Goal: Task Accomplishment & Management: Manage account settings

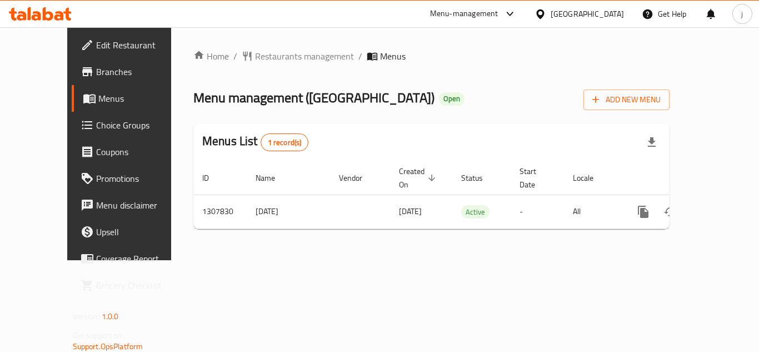
click at [546, 11] on icon at bounding box center [541, 14] width 12 height 12
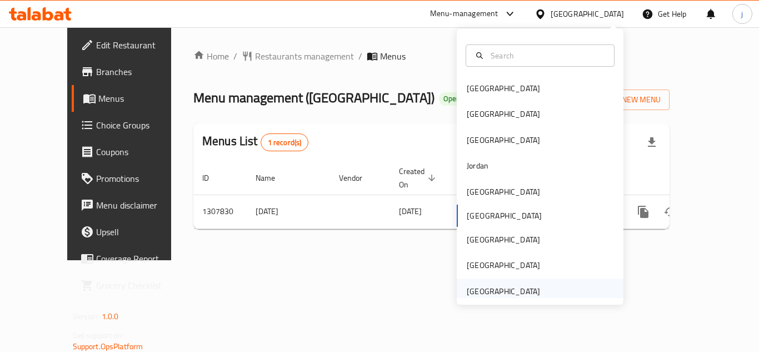
click at [489, 285] on div "[GEOGRAPHIC_DATA]" at bounding box center [503, 291] width 73 height 12
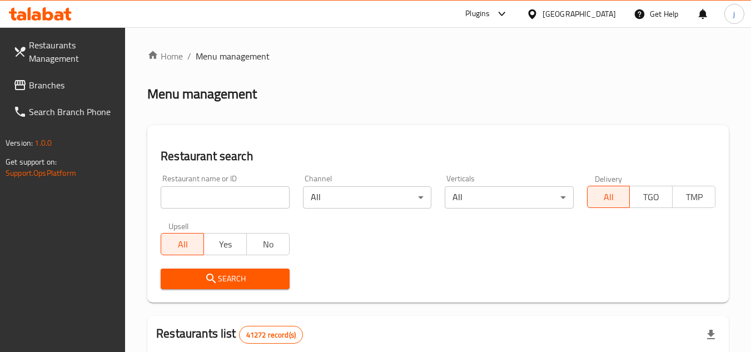
drag, startPoint x: 56, startPoint y: 85, endPoint x: 56, endPoint y: 103, distance: 18.3
click at [56, 85] on span "Branches" at bounding box center [73, 84] width 88 height 13
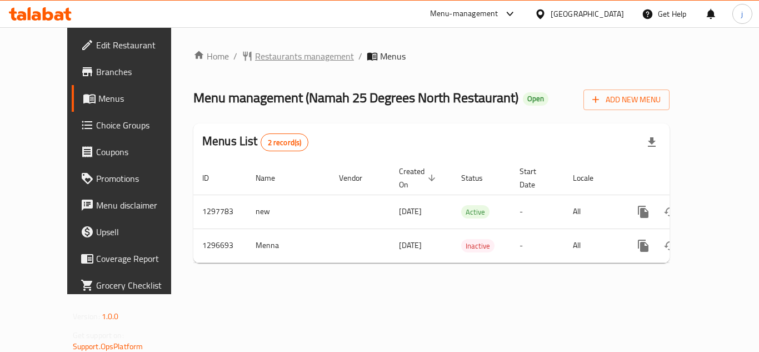
click at [255, 54] on span "Restaurants management" at bounding box center [304, 55] width 99 height 13
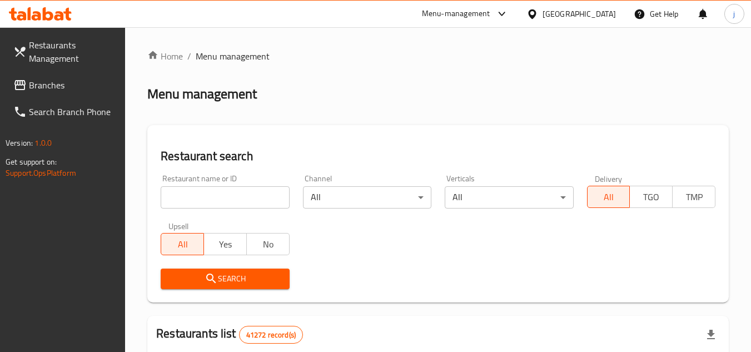
click at [37, 87] on span "Branches" at bounding box center [73, 84] width 88 height 13
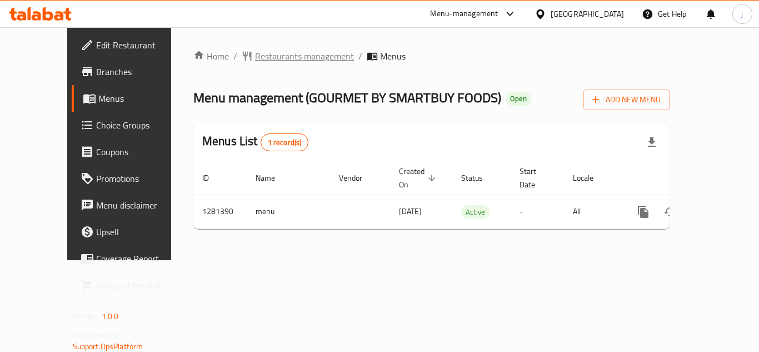
click at [255, 51] on span "Restaurants management" at bounding box center [304, 55] width 99 height 13
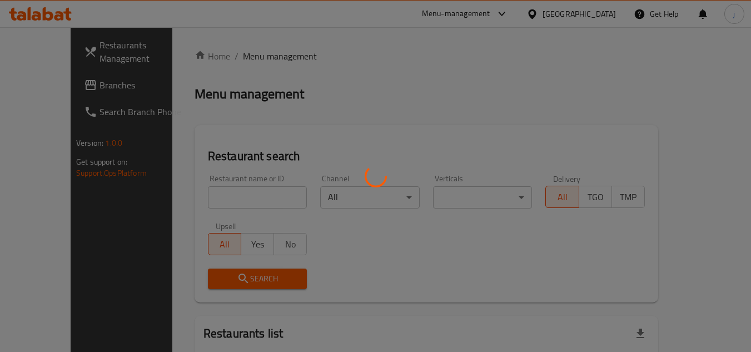
click at [47, 87] on div at bounding box center [375, 176] width 751 height 352
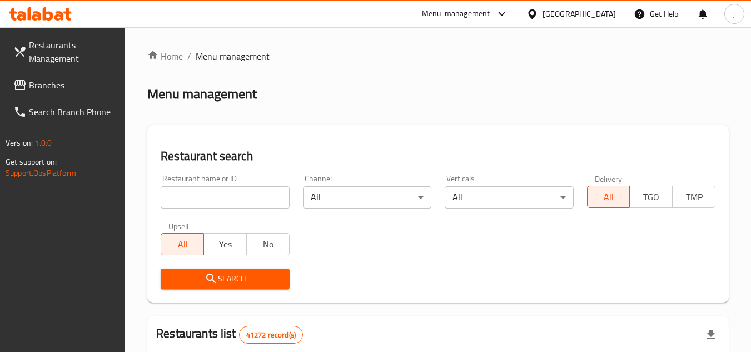
click at [63, 90] on span "Branches" at bounding box center [73, 84] width 88 height 13
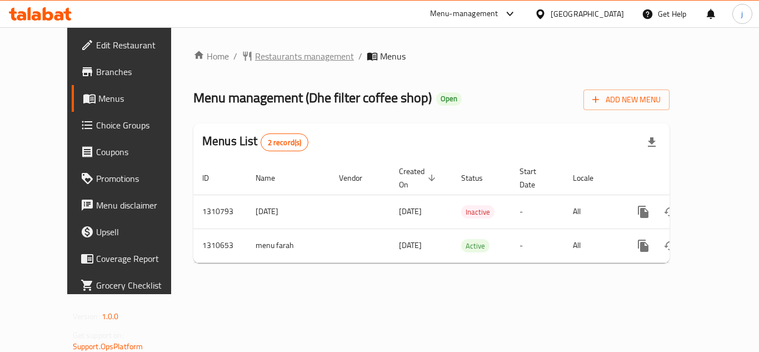
click at [262, 59] on span "Restaurants management" at bounding box center [304, 55] width 99 height 13
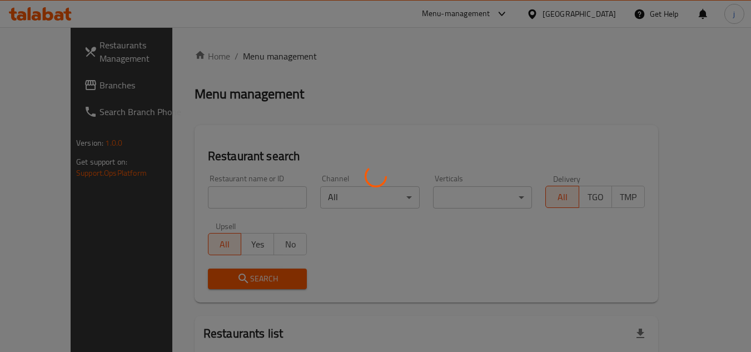
click at [46, 88] on div at bounding box center [375, 176] width 751 height 352
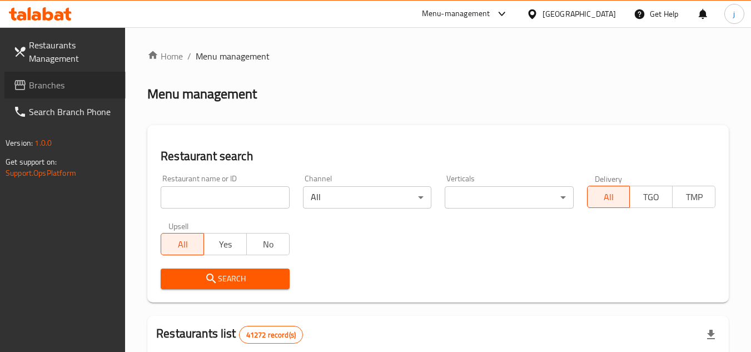
click at [46, 88] on span "Branches" at bounding box center [73, 84] width 88 height 13
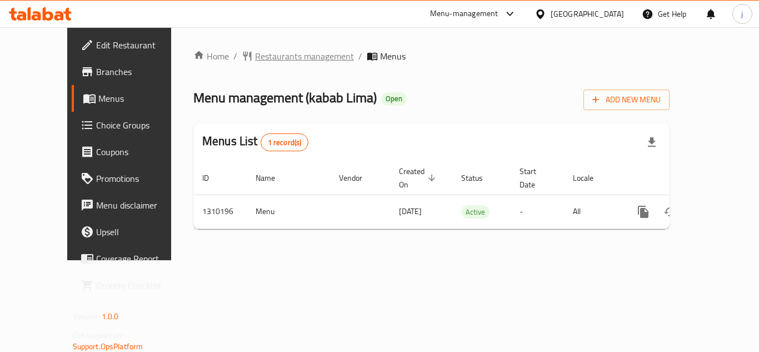
click at [260, 59] on span "Restaurants management" at bounding box center [304, 55] width 99 height 13
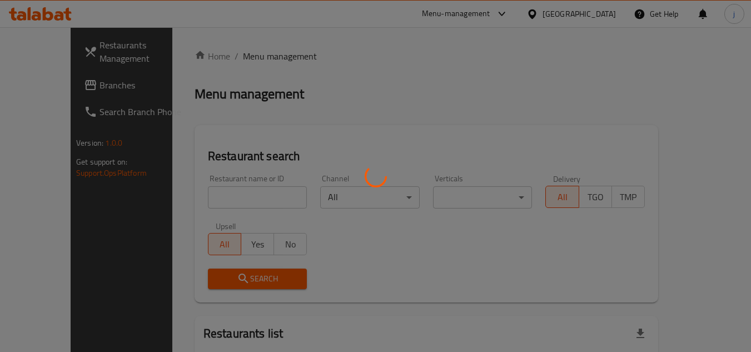
click at [68, 85] on div at bounding box center [375, 176] width 751 height 352
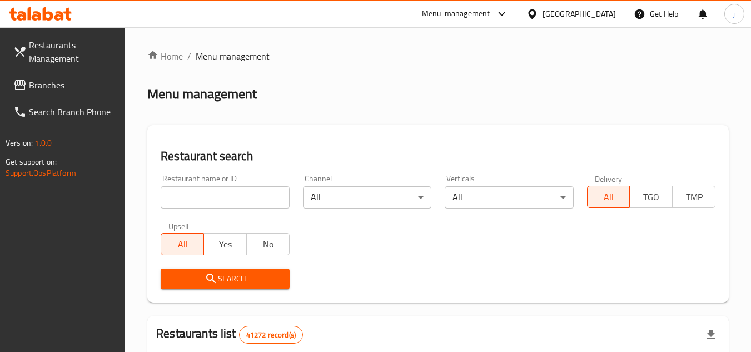
click at [63, 84] on span "Branches" at bounding box center [73, 84] width 88 height 13
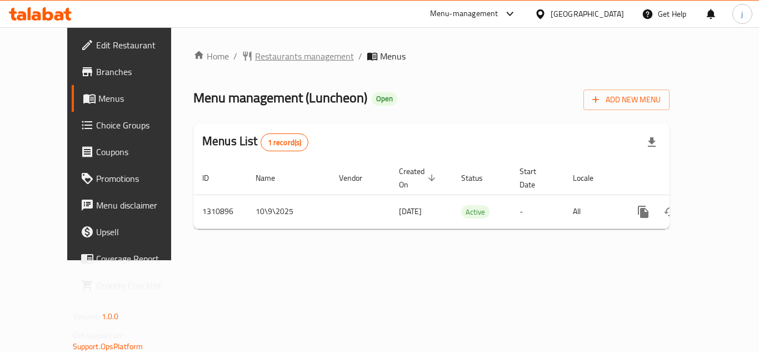
click at [267, 57] on span "Restaurants management" at bounding box center [304, 55] width 99 height 13
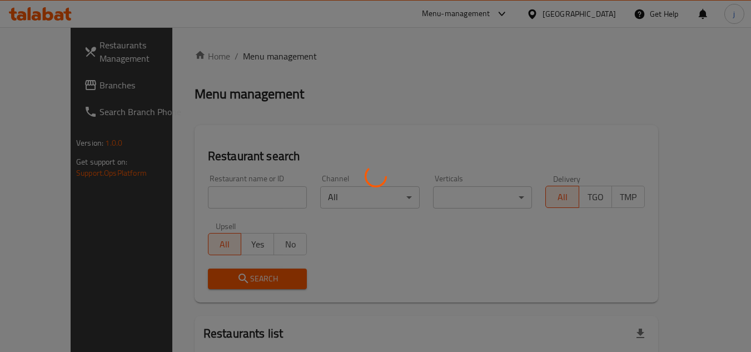
click at [66, 81] on div at bounding box center [375, 176] width 751 height 352
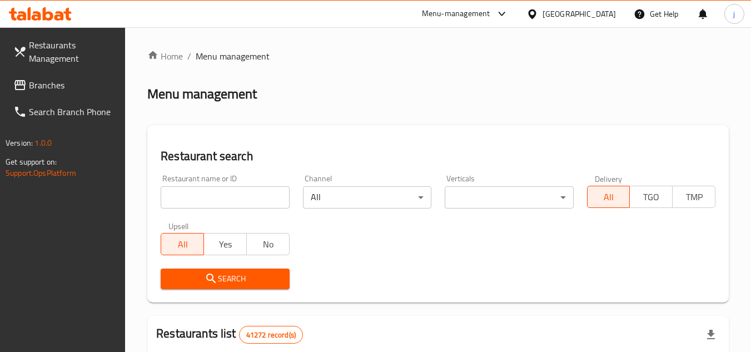
click at [66, 81] on span "Branches" at bounding box center [73, 84] width 88 height 13
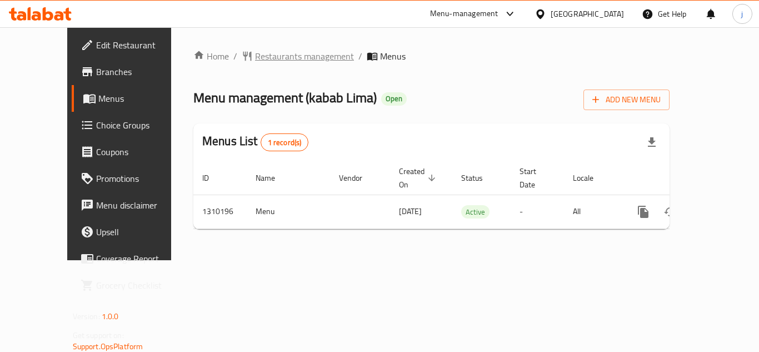
click at [255, 59] on span "Restaurants management" at bounding box center [304, 55] width 99 height 13
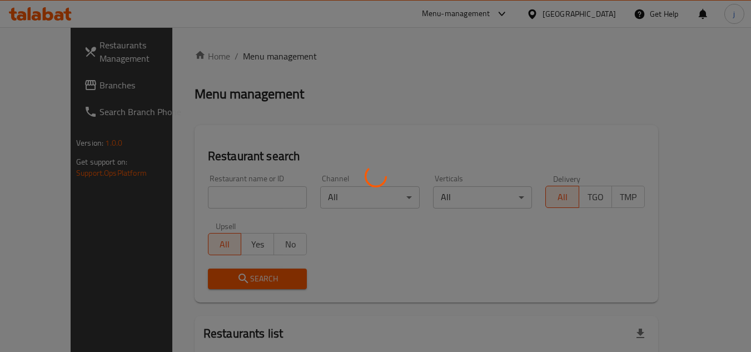
click at [66, 75] on div at bounding box center [375, 176] width 751 height 352
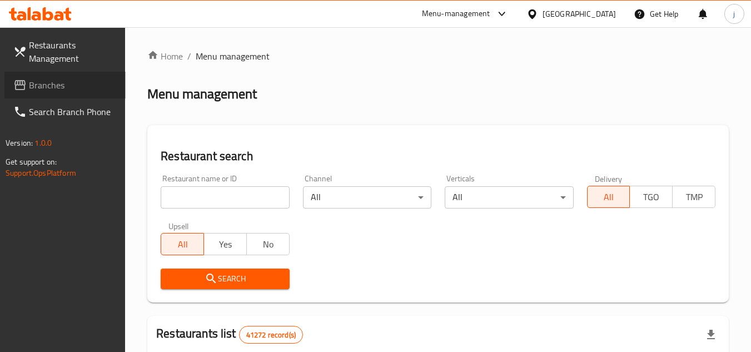
click at [36, 89] on span "Branches" at bounding box center [73, 84] width 88 height 13
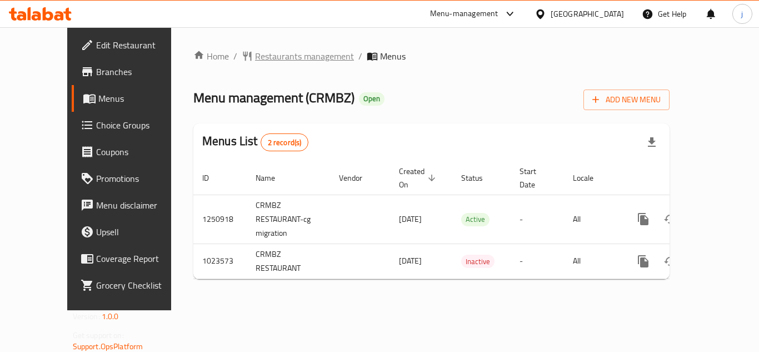
click at [255, 49] on span "Restaurants management" at bounding box center [304, 55] width 99 height 13
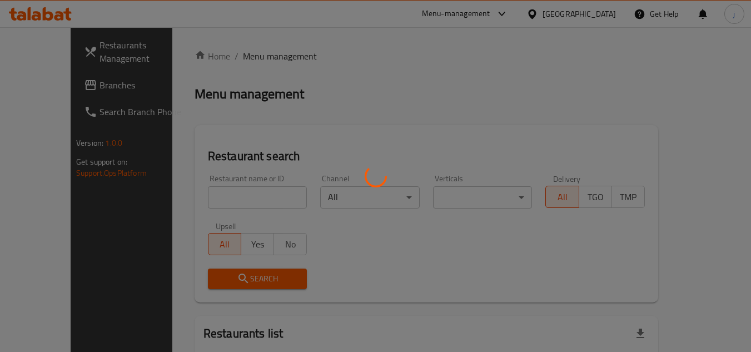
click at [55, 90] on div at bounding box center [375, 176] width 751 height 352
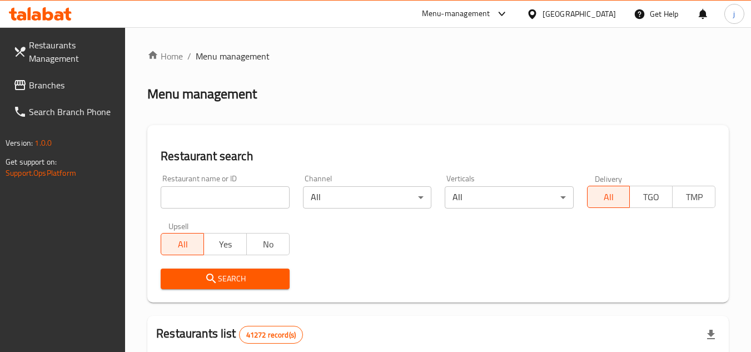
click at [54, 76] on link "Branches" at bounding box center [64, 85] width 121 height 27
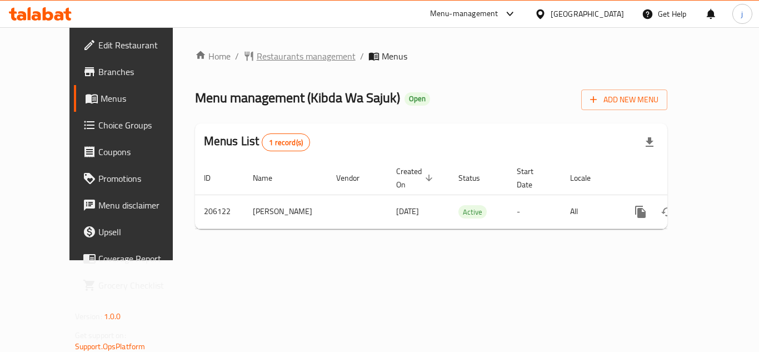
click at [277, 51] on span "Restaurants management" at bounding box center [306, 55] width 99 height 13
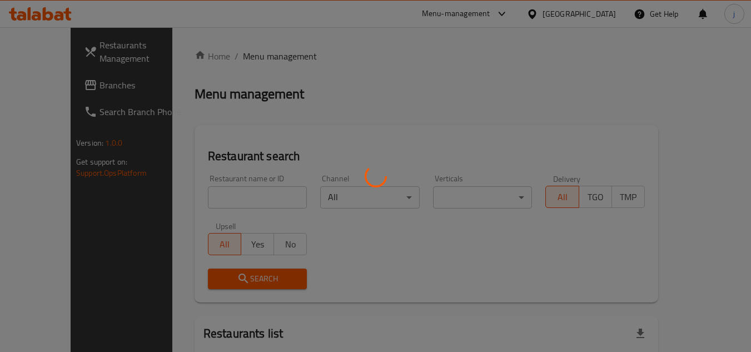
click at [51, 91] on div at bounding box center [375, 176] width 751 height 352
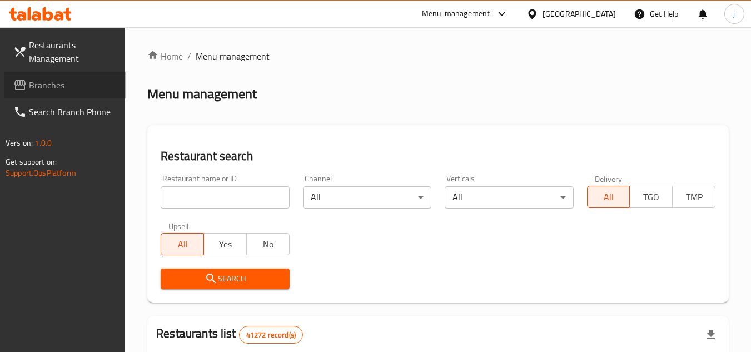
click at [52, 83] on span "Branches" at bounding box center [73, 84] width 88 height 13
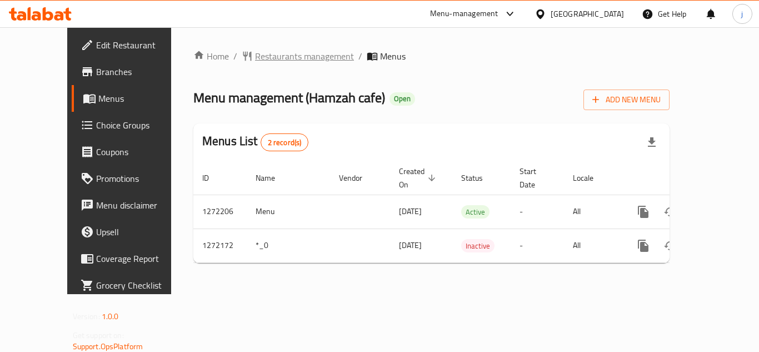
click at [255, 54] on span "Restaurants management" at bounding box center [304, 55] width 99 height 13
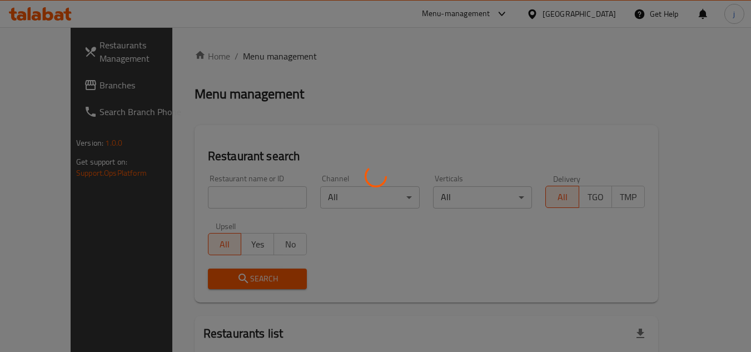
click at [58, 82] on div at bounding box center [375, 176] width 751 height 352
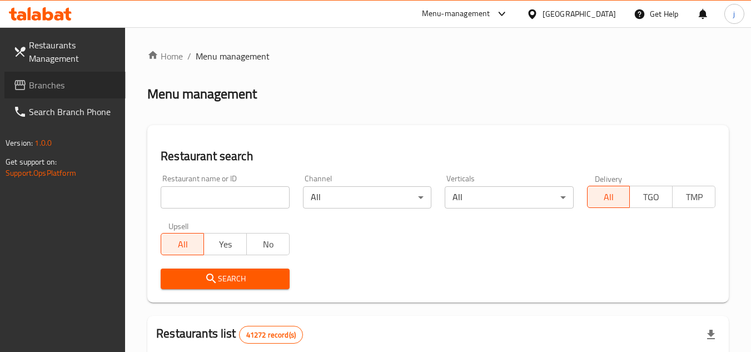
click at [58, 82] on span "Branches" at bounding box center [73, 84] width 88 height 13
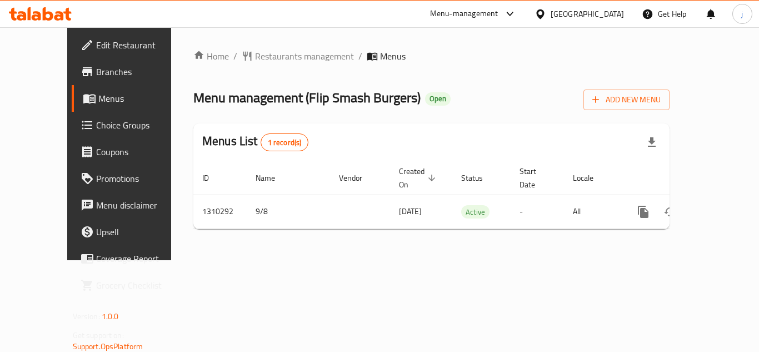
click at [543, 15] on icon at bounding box center [540, 13] width 8 height 9
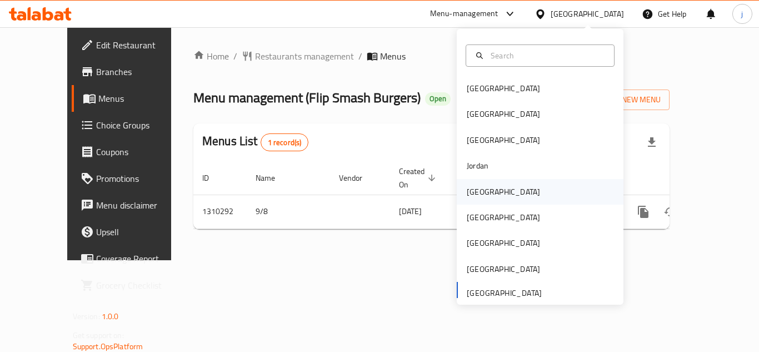
click at [475, 196] on div "[GEOGRAPHIC_DATA]" at bounding box center [503, 192] width 73 height 12
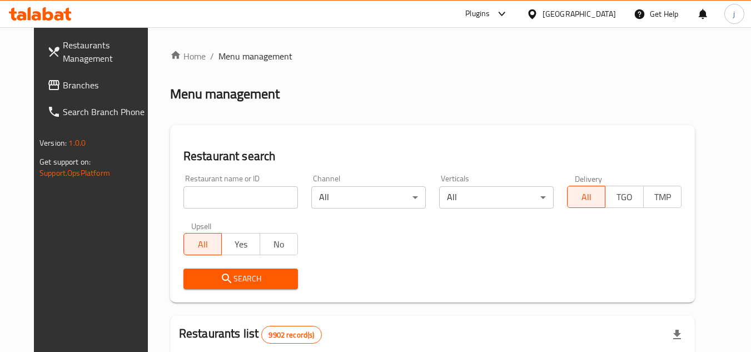
click at [64, 86] on span "Branches" at bounding box center [107, 84] width 88 height 13
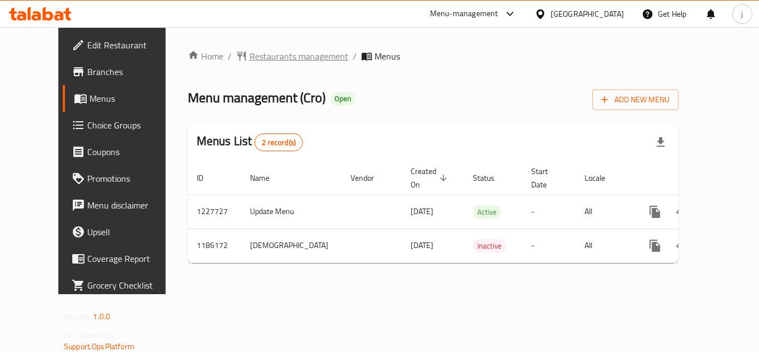
click at [253, 59] on span "Restaurants management" at bounding box center [299, 55] width 99 height 13
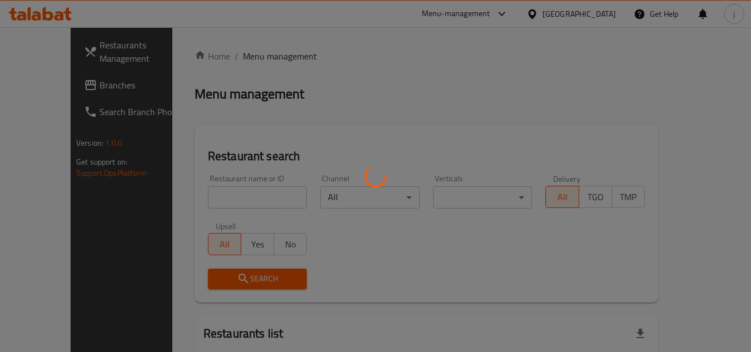
click at [75, 88] on div at bounding box center [375, 176] width 751 height 352
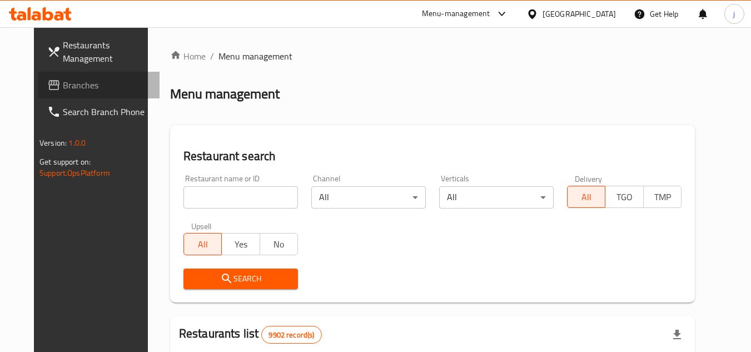
click at [75, 88] on span "Branches" at bounding box center [107, 84] width 88 height 13
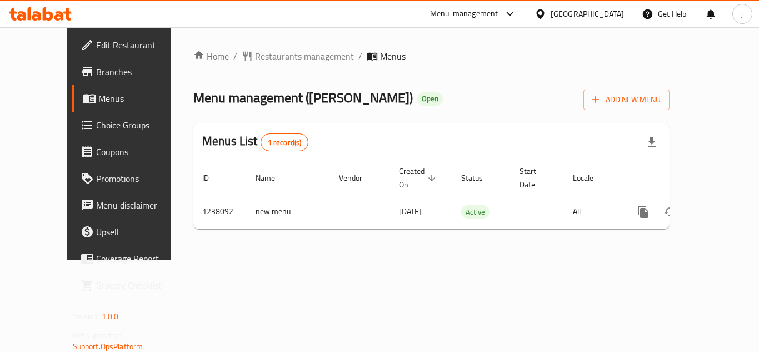
click at [586, 6] on div "[GEOGRAPHIC_DATA]" at bounding box center [579, 14] width 107 height 27
click at [593, 22] on div "[GEOGRAPHIC_DATA]" at bounding box center [579, 14] width 107 height 27
click at [546, 18] on icon at bounding box center [541, 14] width 12 height 12
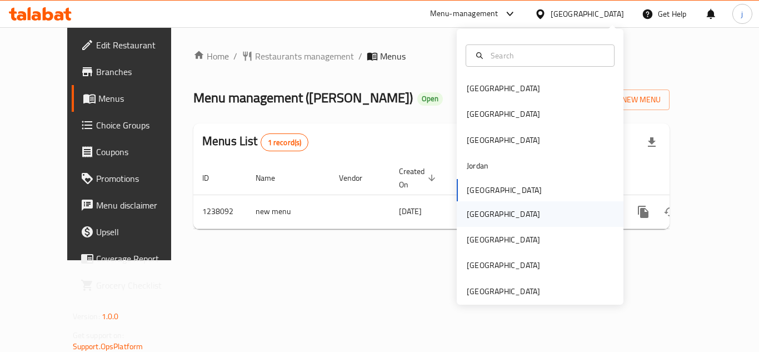
click at [480, 221] on div "[GEOGRAPHIC_DATA]" at bounding box center [503, 214] width 91 height 26
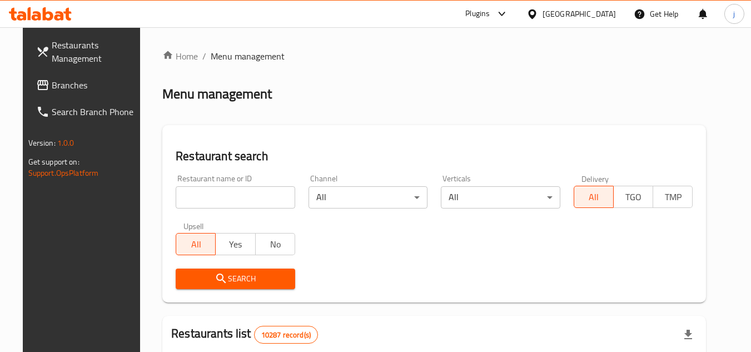
click at [52, 78] on span "Branches" at bounding box center [96, 84] width 88 height 13
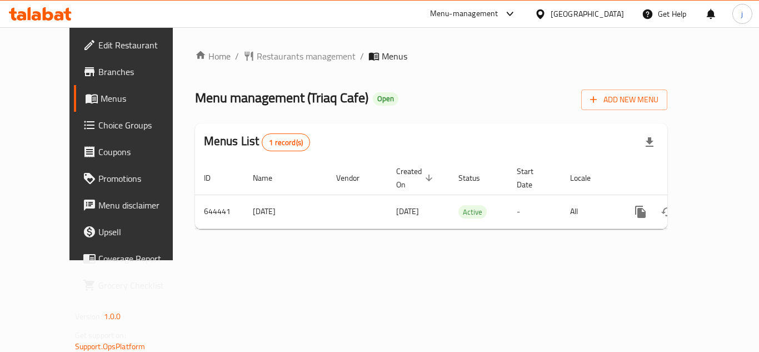
click at [591, 4] on div "[GEOGRAPHIC_DATA]" at bounding box center [579, 14] width 107 height 27
click at [546, 14] on icon at bounding box center [541, 14] width 12 height 12
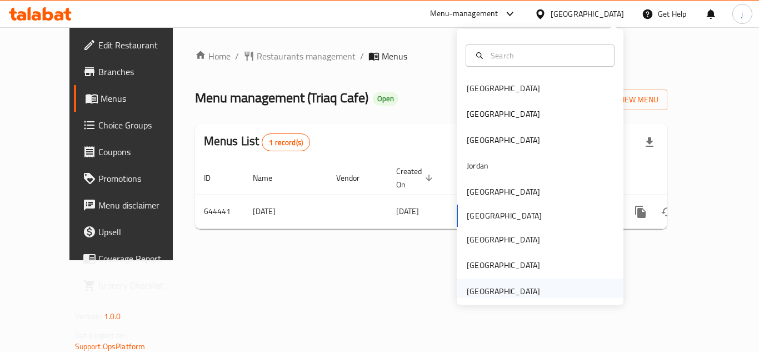
click at [517, 292] on div "[GEOGRAPHIC_DATA]" at bounding box center [503, 291] width 73 height 12
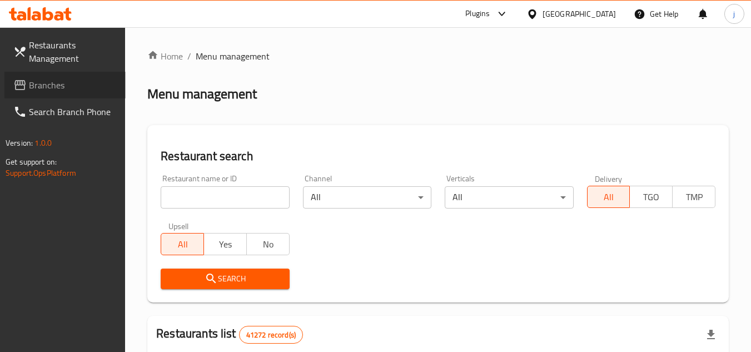
click at [47, 81] on span "Branches" at bounding box center [73, 84] width 88 height 13
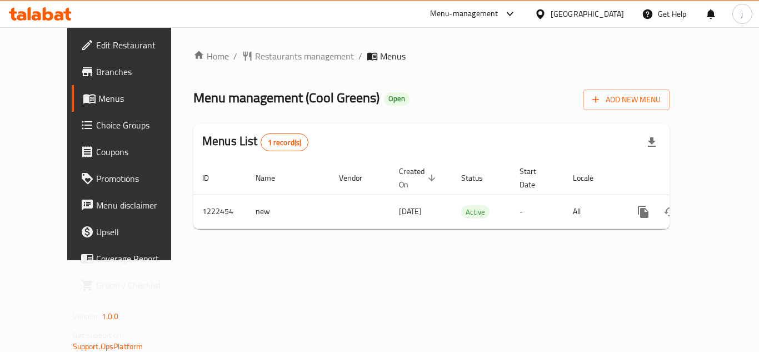
click at [536, 9] on icon at bounding box center [541, 14] width 12 height 12
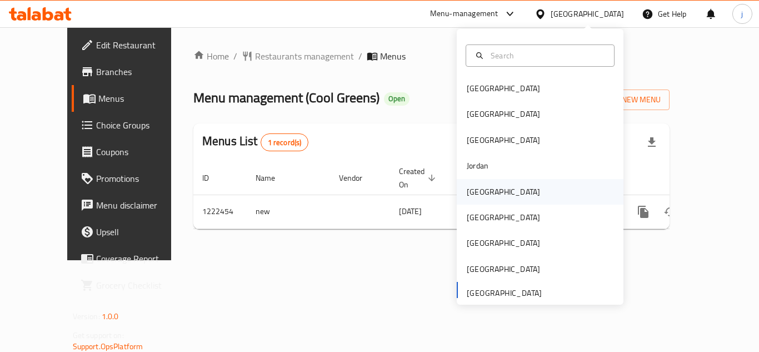
click at [479, 193] on div "[GEOGRAPHIC_DATA]" at bounding box center [503, 192] width 73 height 12
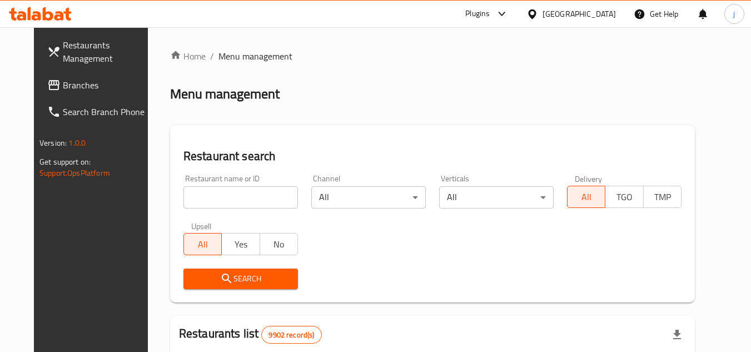
click at [38, 73] on link "Branches" at bounding box center [98, 85] width 121 height 27
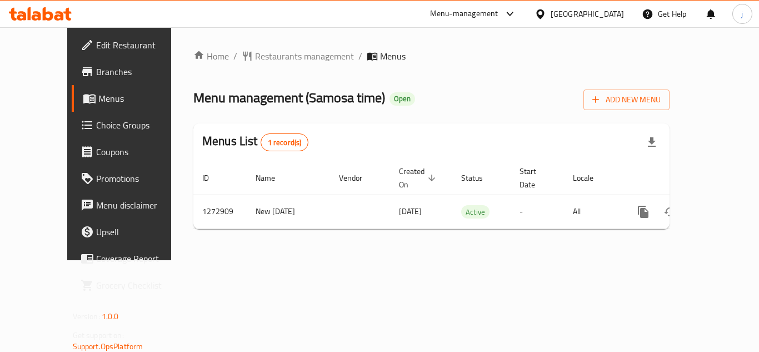
click at [96, 130] on span "Choice Groups" at bounding box center [140, 124] width 89 height 13
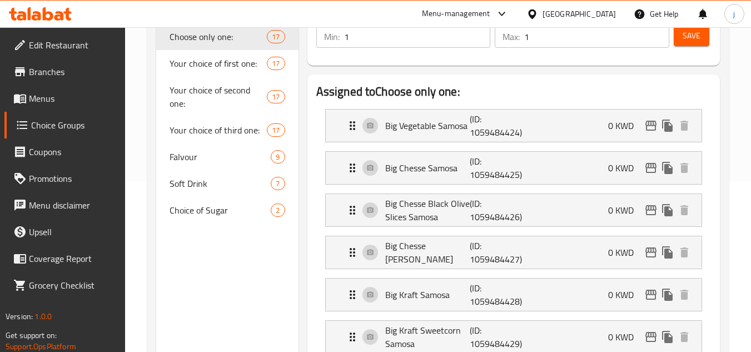
scroll to position [167, 0]
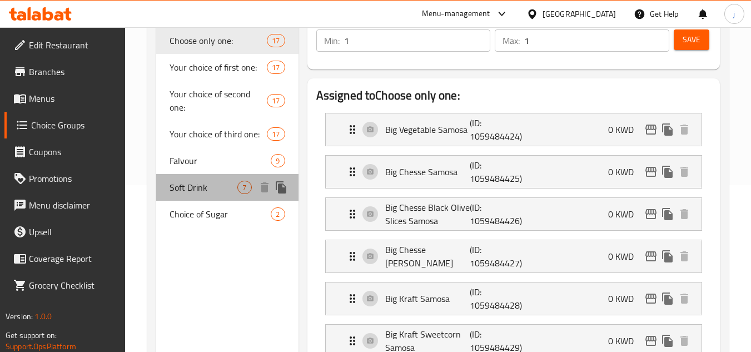
click at [191, 191] on span "Soft Drink" at bounding box center [204, 187] width 68 height 13
type input "Soft Drink"
type input "مشروب غازي"
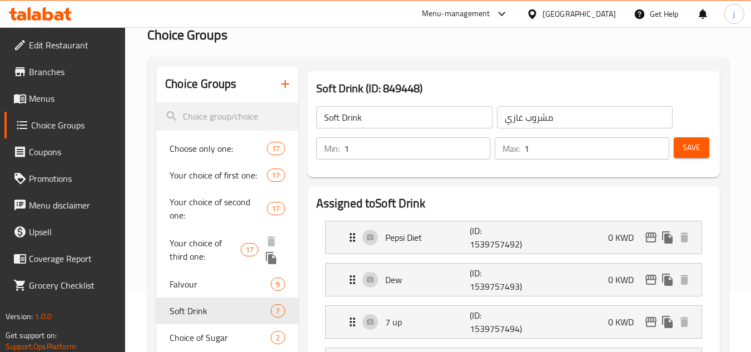
scroll to position [222, 0]
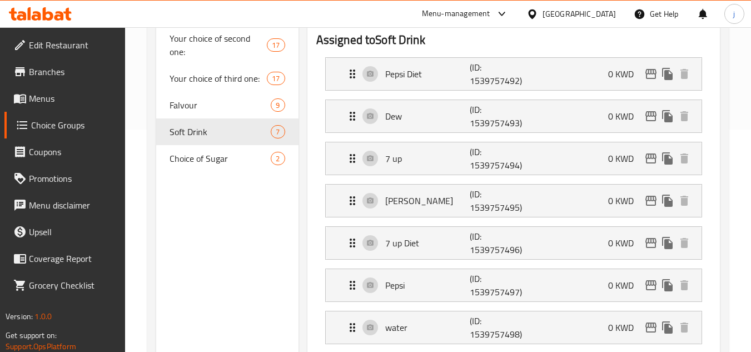
click at [508, 35] on h2 "Assigned to Soft Drink" at bounding box center [513, 40] width 395 height 17
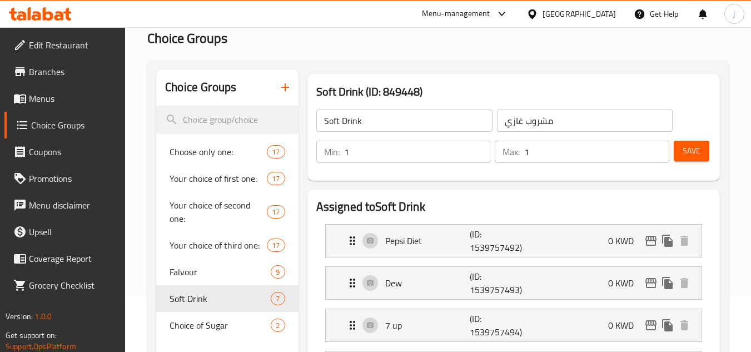
scroll to position [0, 0]
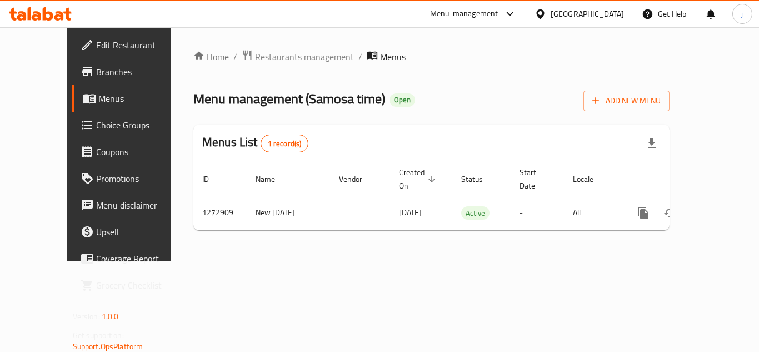
click at [572, 51] on ol "Home / Restaurants management / Menus" at bounding box center [431, 56] width 476 height 14
click at [579, 10] on div "[GEOGRAPHIC_DATA]" at bounding box center [579, 14] width 107 height 27
click at [546, 13] on icon at bounding box center [541, 14] width 12 height 12
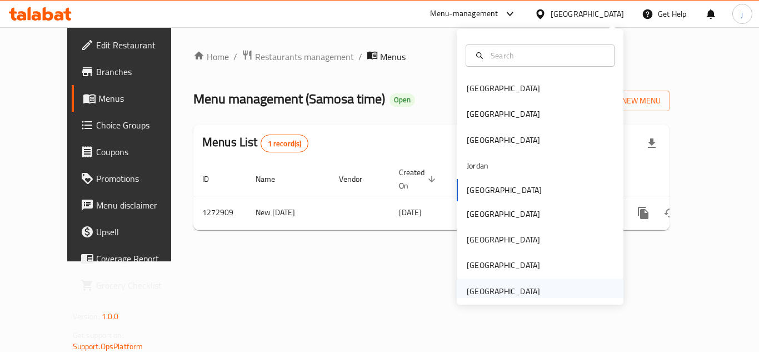
click at [498, 288] on div "[GEOGRAPHIC_DATA]" at bounding box center [503, 291] width 73 height 12
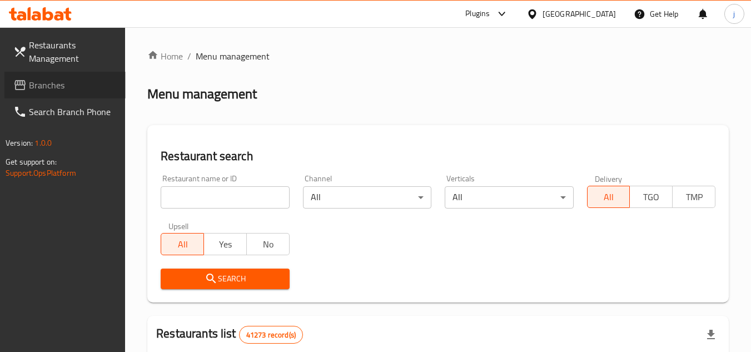
click at [76, 80] on span "Branches" at bounding box center [73, 84] width 88 height 13
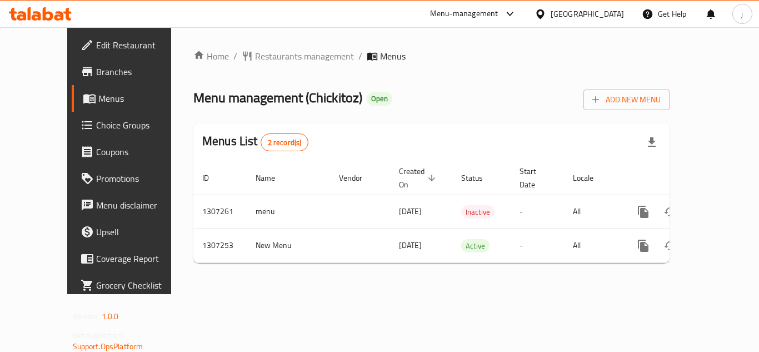
click at [546, 14] on icon at bounding box center [541, 14] width 12 height 12
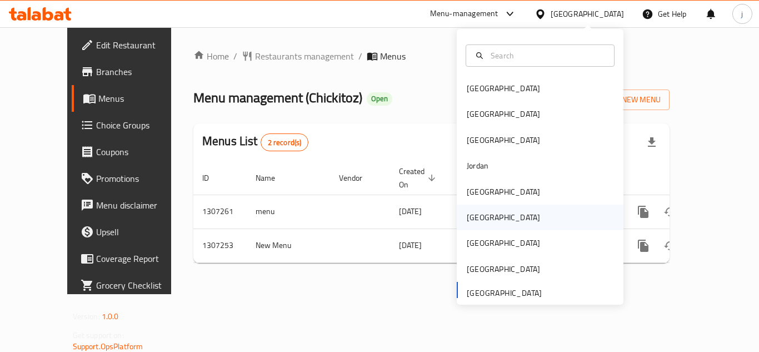
click at [500, 218] on div "[GEOGRAPHIC_DATA]" at bounding box center [540, 218] width 167 height 26
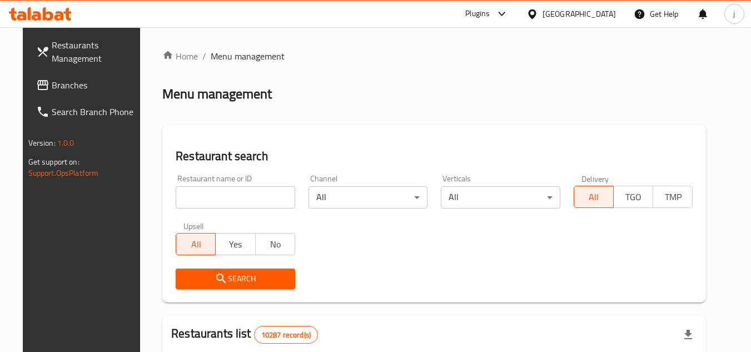
click at [68, 89] on span "Branches" at bounding box center [96, 84] width 88 height 13
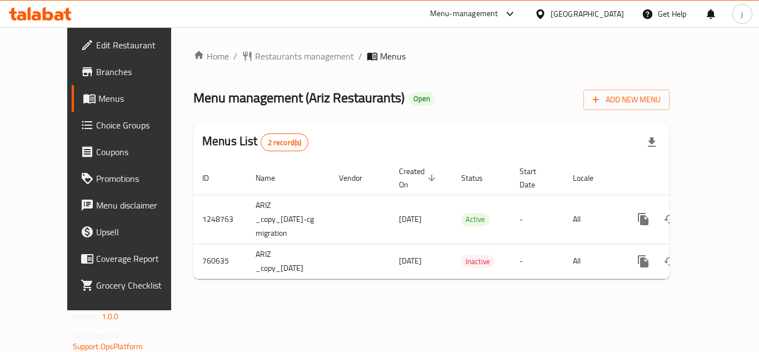
click at [551, 16] on div at bounding box center [543, 14] width 16 height 12
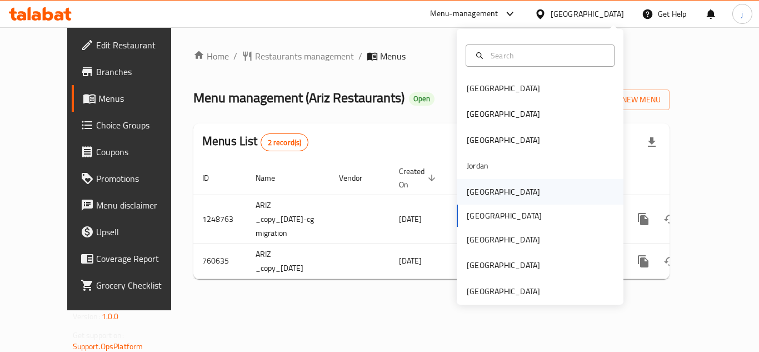
click at [467, 197] on div "[GEOGRAPHIC_DATA]" at bounding box center [503, 192] width 73 height 12
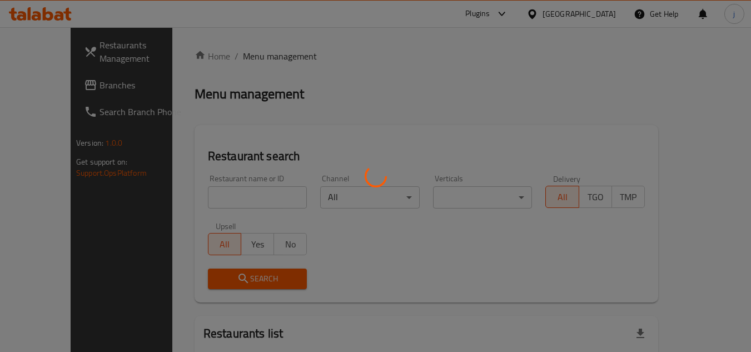
click at [36, 97] on div at bounding box center [375, 176] width 751 height 352
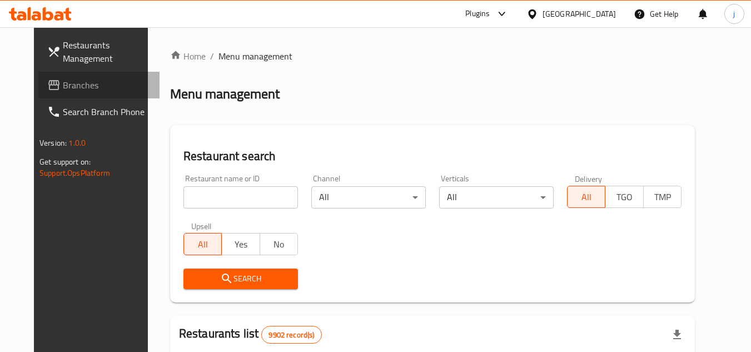
click at [63, 86] on span "Branches" at bounding box center [107, 84] width 88 height 13
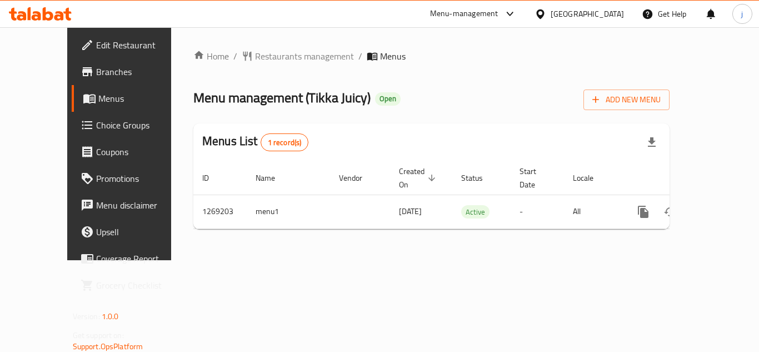
click at [544, 16] on icon at bounding box center [540, 13] width 8 height 9
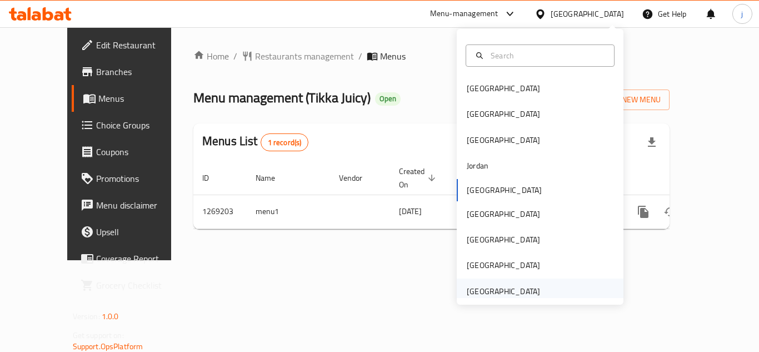
click at [482, 285] on div "[GEOGRAPHIC_DATA]" at bounding box center [503, 291] width 73 height 12
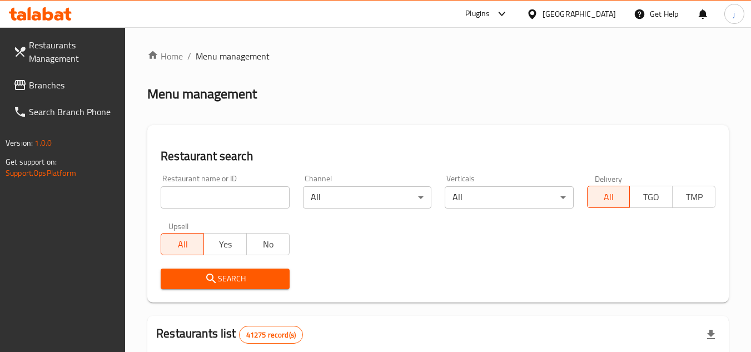
click at [97, 86] on span "Branches" at bounding box center [73, 84] width 88 height 13
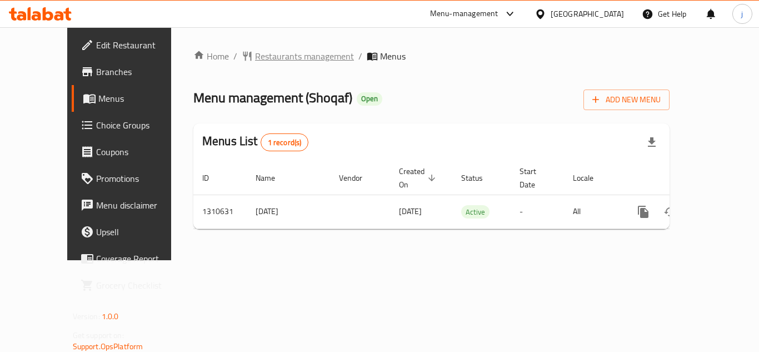
click at [289, 59] on span "Restaurants management" at bounding box center [304, 55] width 99 height 13
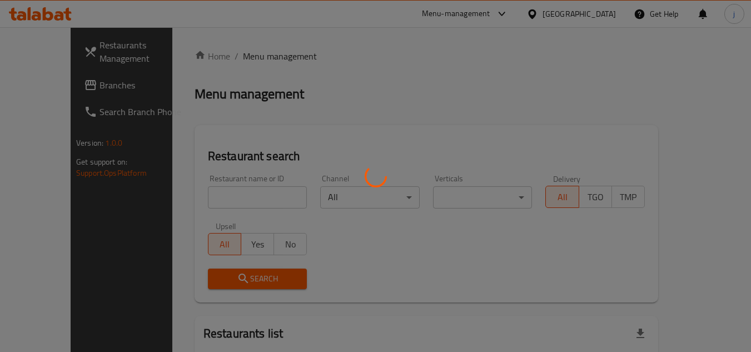
click at [47, 87] on div at bounding box center [375, 176] width 751 height 352
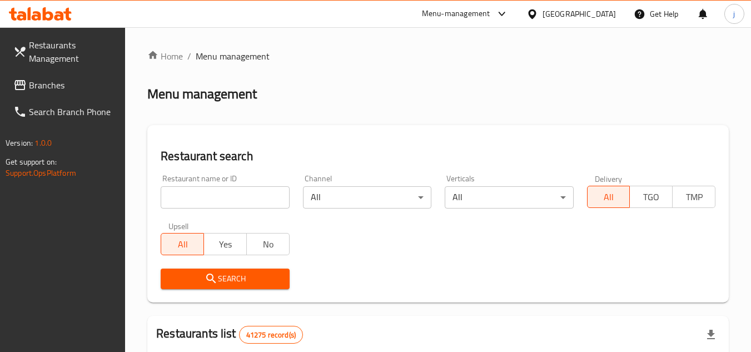
click at [47, 87] on span "Branches" at bounding box center [73, 84] width 88 height 13
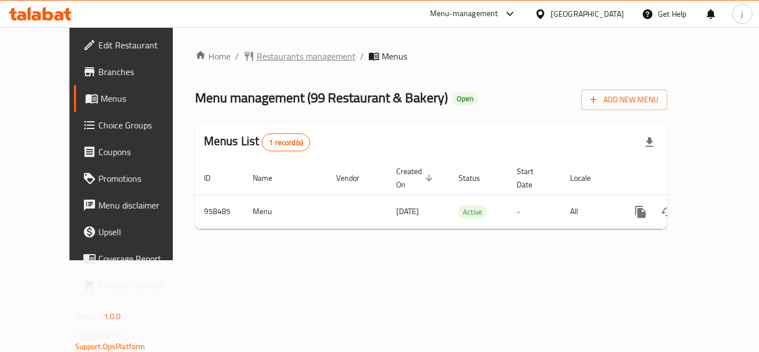
click at [267, 57] on span "Restaurants management" at bounding box center [306, 55] width 99 height 13
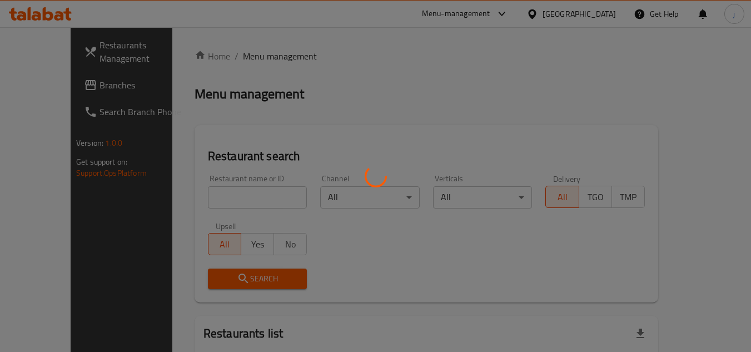
click at [51, 92] on div at bounding box center [375, 176] width 751 height 352
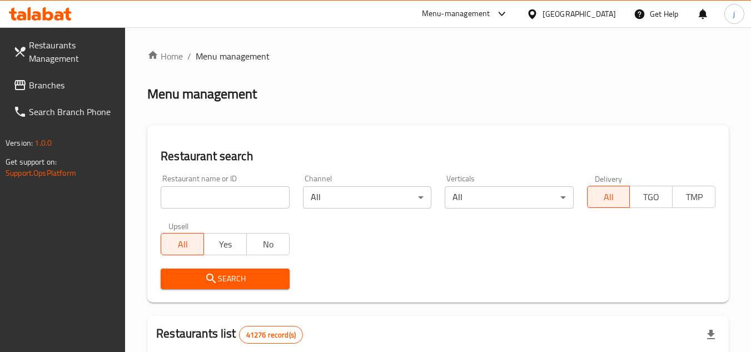
click at [58, 78] on span "Branches" at bounding box center [73, 84] width 88 height 13
